Goal: Navigation & Orientation: Find specific page/section

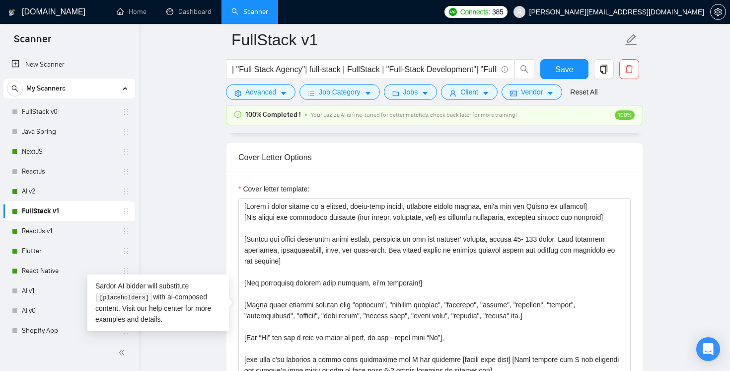
scroll to position [15, 0]
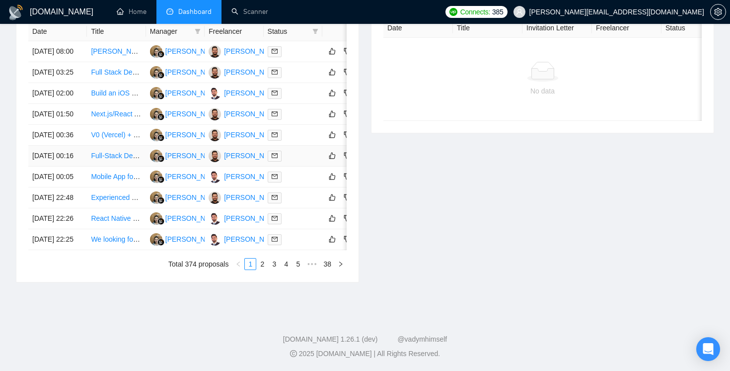
scroll to position [535, 0]
click at [265, 263] on link "2" at bounding box center [262, 263] width 11 height 11
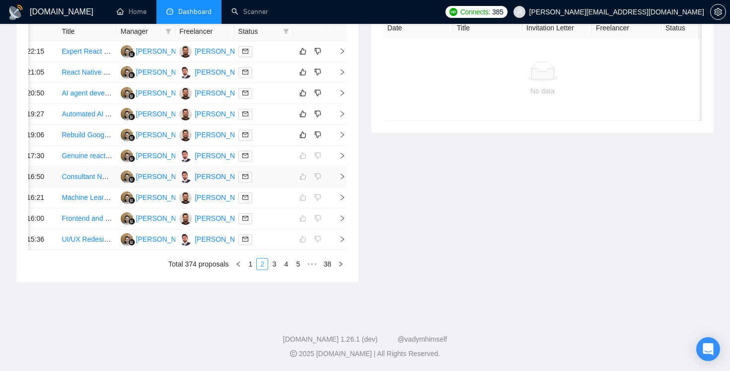
scroll to position [530, 0]
click at [250, 269] on link "1" at bounding box center [250, 263] width 11 height 11
